Goal: Navigation & Orientation: Find specific page/section

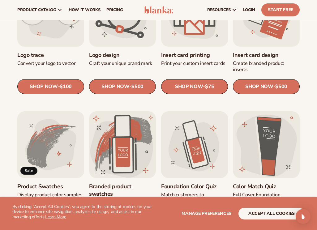
scroll to position [248, 0]
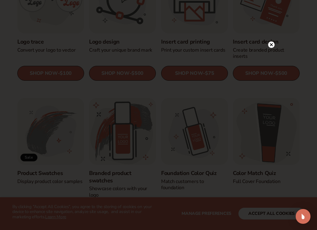
click at [273, 42] on circle at bounding box center [272, 45] width 7 height 7
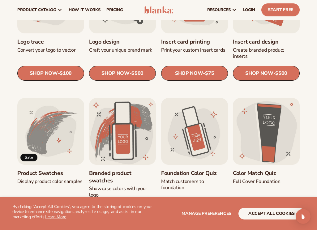
scroll to position [0, 0]
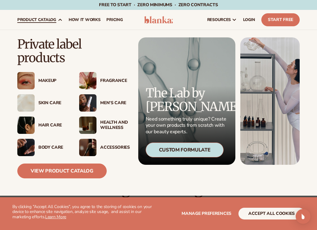
click at [50, 79] on div "Makeup" at bounding box center [52, 80] width 28 height 5
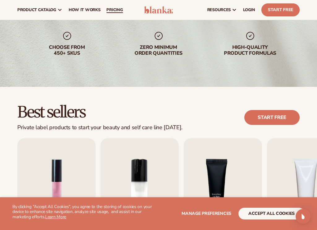
scroll to position [31, 0]
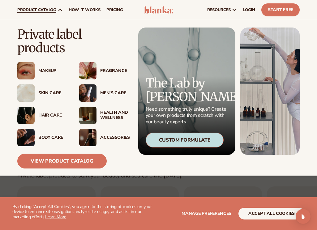
click at [105, 71] on div "Fragrance" at bounding box center [114, 70] width 28 height 5
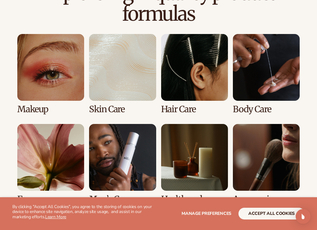
scroll to position [527, 0]
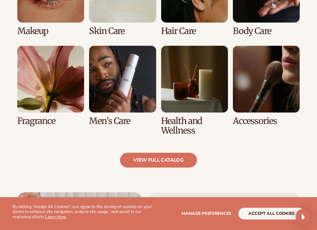
click at [57, 101] on link "5 / 8" at bounding box center [50, 86] width 67 height 80
click at [153, 158] on link "view full catalog" at bounding box center [158, 160] width 77 height 15
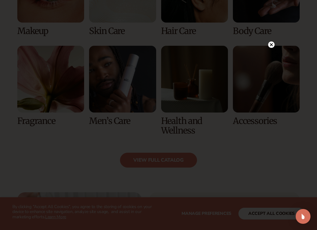
drag, startPoint x: 274, startPoint y: 45, endPoint x: 273, endPoint y: 50, distance: 5.0
click at [274, 45] on circle at bounding box center [272, 45] width 7 height 7
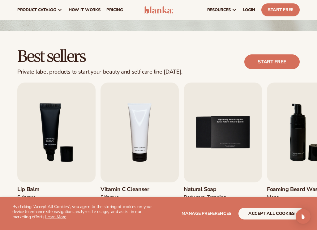
scroll to position [124, 0]
